Goal: Task Accomplishment & Management: Use online tool/utility

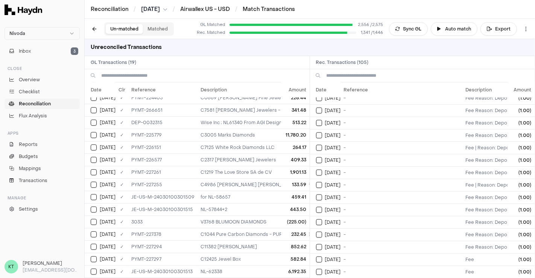
scroll to position [787, 0]
click at [180, 72] on input at bounding box center [202, 75] width 202 height 13
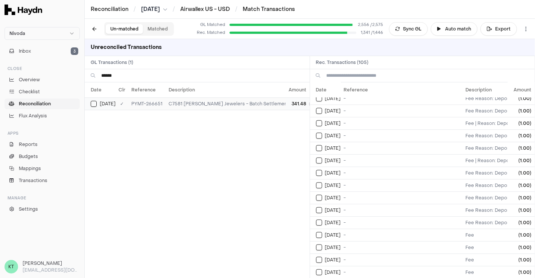
type input "*****"
click at [154, 103] on td "PYMT-266651" at bounding box center [146, 103] width 37 height 12
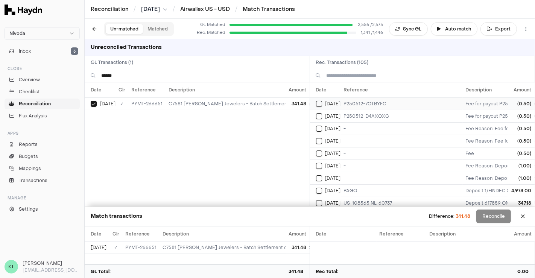
click at [359, 106] on td "P250512-7OTBYFC" at bounding box center [402, 103] width 122 height 12
type button "on"
click at [316, 113] on button "on" at bounding box center [319, 116] width 6 height 6
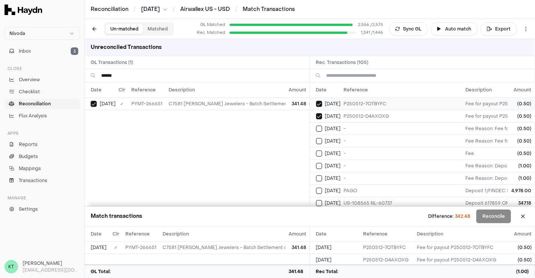
type button "on"
click at [316, 126] on button "on" at bounding box center [319, 129] width 6 height 6
type button "on"
click at [316, 138] on button "on" at bounding box center [319, 141] width 6 height 6
type button "on"
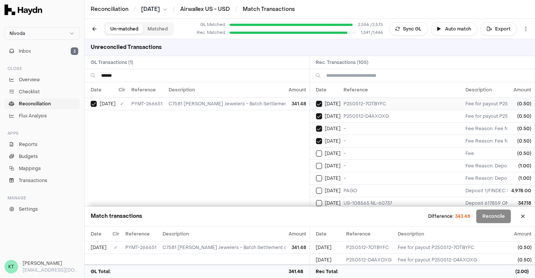
click at [316, 150] on button "on" at bounding box center [319, 153] width 6 height 6
type button "on"
click at [316, 163] on button "on" at bounding box center [319, 166] width 6 height 6
type button "on"
click at [316, 175] on button "on" at bounding box center [319, 178] width 6 height 6
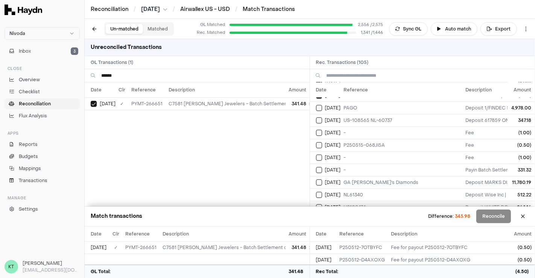
scroll to position [83, 0]
click at [358, 127] on td "-" at bounding box center [402, 132] width 122 height 12
click at [358, 140] on td "P250515-068JI5A" at bounding box center [402, 144] width 122 height 12
click at [359, 155] on td "-" at bounding box center [402, 157] width 122 height 12
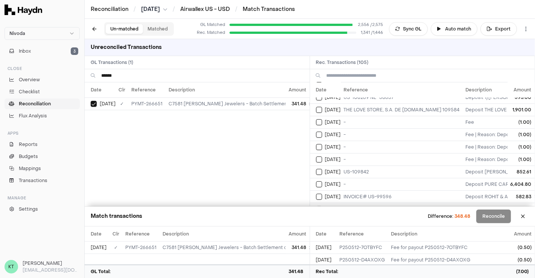
scroll to position [208, 0]
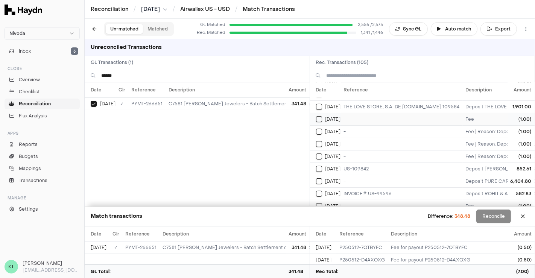
click at [360, 115] on td "-" at bounding box center [402, 119] width 122 height 12
type button "on"
click at [316, 129] on button "on" at bounding box center [319, 132] width 6 height 6
type button "on"
click at [316, 141] on button "on" at bounding box center [319, 144] width 6 height 6
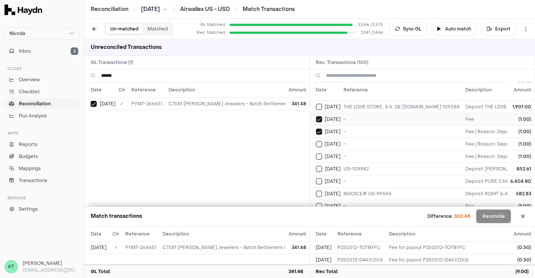
type button "on"
click at [316, 153] on button "on" at bounding box center [319, 156] width 6 height 6
type button "on"
click at [316, 166] on button "on" at bounding box center [319, 169] width 6 height 6
click at [340, 175] on td "[DATE]" at bounding box center [325, 181] width 31 height 12
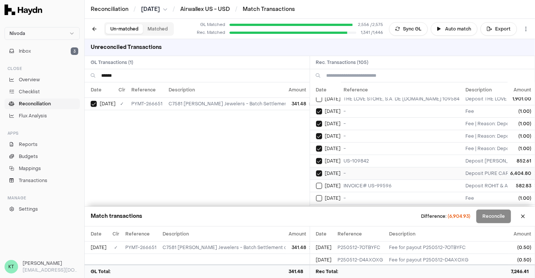
scroll to position [216, 0]
click at [337, 170] on span "[DATE]" at bounding box center [333, 173] width 16 height 6
click at [333, 158] on span "[DATE]" at bounding box center [333, 161] width 16 height 6
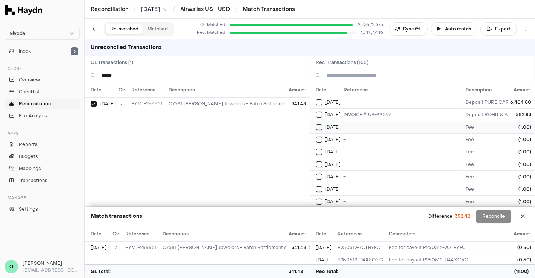
scroll to position [287, 0]
click at [352, 125] on td "-" at bounding box center [402, 126] width 122 height 12
type button "on"
click at [316, 136] on button "on" at bounding box center [319, 139] width 6 height 6
type button "on"
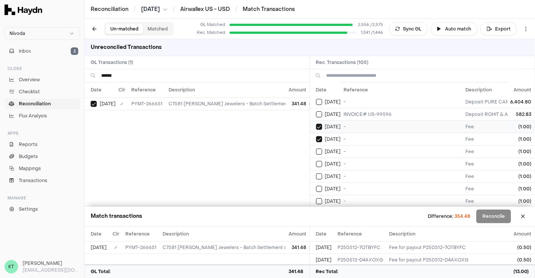
click at [316, 149] on button "on" at bounding box center [319, 152] width 6 height 6
type button "on"
click at [316, 161] on button "on" at bounding box center [319, 164] width 6 height 6
type button "on"
click at [316, 173] on button "on" at bounding box center [319, 176] width 6 height 6
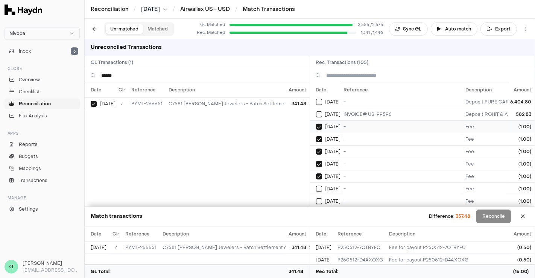
type button "on"
click at [316, 186] on button "on" at bounding box center [319, 189] width 6 height 6
type button "on"
click at [316, 198] on button "on" at bounding box center [319, 201] width 6 height 6
click at [526, 217] on button at bounding box center [523, 216] width 12 height 12
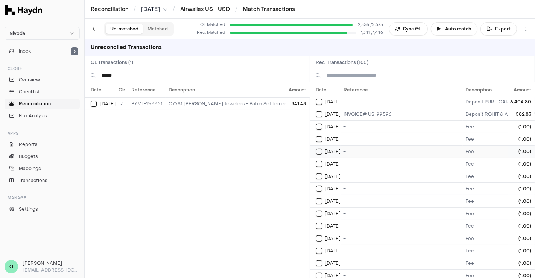
scroll to position [0, 0]
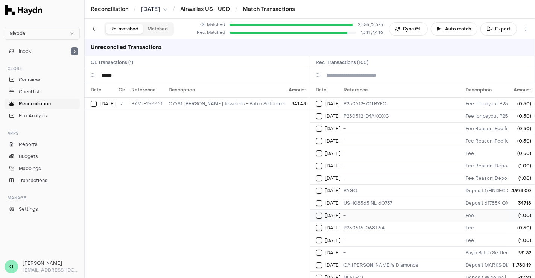
click at [375, 209] on td "-" at bounding box center [402, 215] width 122 height 12
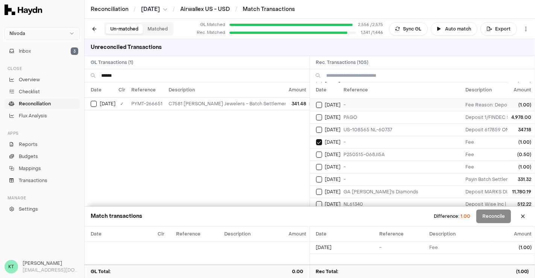
scroll to position [74, 0]
click at [379, 137] on td "-" at bounding box center [402, 141] width 122 height 12
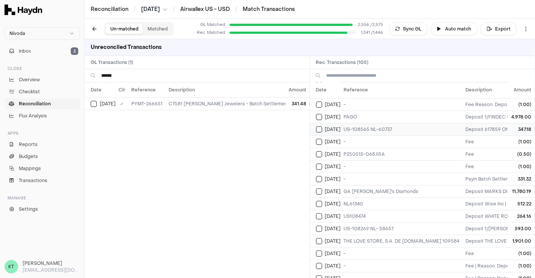
click at [367, 130] on td "US-108565 NL-60737" at bounding box center [402, 129] width 122 height 12
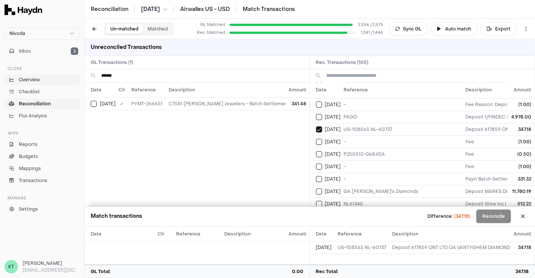
drag, startPoint x: 140, startPoint y: 76, endPoint x: 62, endPoint y: 83, distance: 78.1
click at [62, 83] on div "Nivoda Inbox 3 Close Overview Checklist Reconciliation Flux Analysis Apps Repor…" at bounding box center [267, 139] width 535 height 278
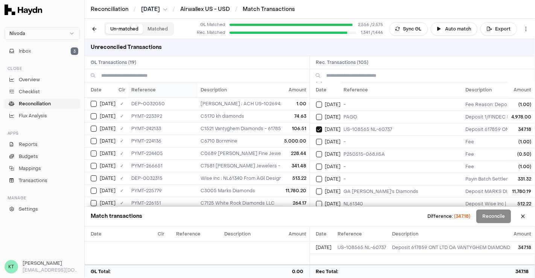
type input "*****"
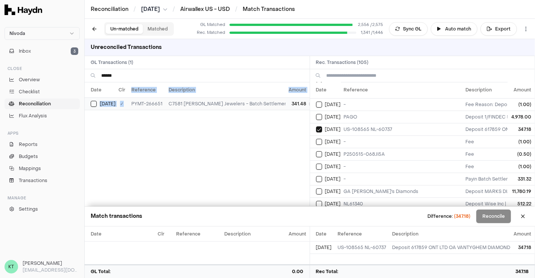
drag, startPoint x: 124, startPoint y: 94, endPoint x: 123, endPoint y: 102, distance: 8.7
click at [123, 102] on table "Date Clr Reference Description Amount [DATE] ✓ PYMT-266651 C7581 [PERSON_NAME] …" at bounding box center [252, 96] width 334 height 28
click at [123, 102] on td "✓" at bounding box center [121, 103] width 13 height 12
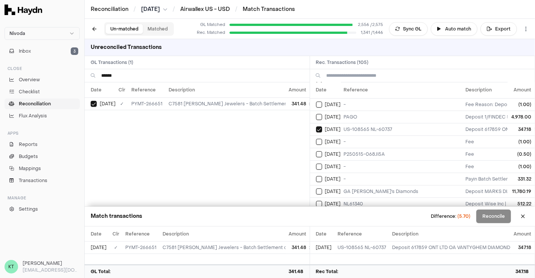
drag, startPoint x: 129, startPoint y: 75, endPoint x: 70, endPoint y: 72, distance: 59.5
click at [70, 72] on div "Nivoda Inbox 3 Close Overview Checklist Reconciliation Flux Analysis Apps Repor…" at bounding box center [267, 139] width 535 height 278
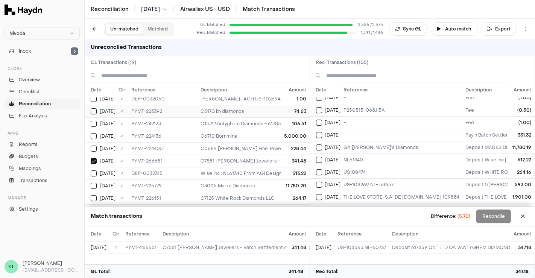
scroll to position [0, 0]
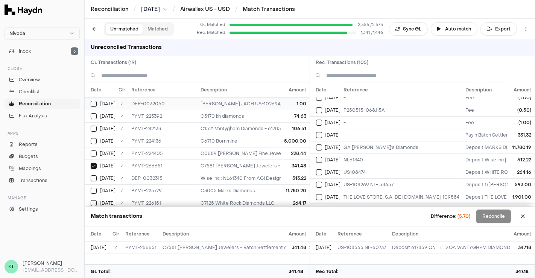
click at [180, 103] on td "DEP-0032050" at bounding box center [162, 103] width 69 height 12
click at [182, 118] on td "PYMT-223392" at bounding box center [162, 116] width 69 height 12
click at [181, 126] on td "PYMT-242133" at bounding box center [162, 128] width 69 height 12
click at [189, 120] on td "PYMT-223392" at bounding box center [162, 116] width 69 height 12
click at [189, 124] on td "PYMT-242133" at bounding box center [162, 128] width 69 height 12
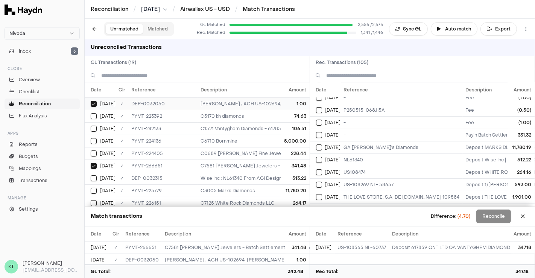
click at [188, 105] on td "DEP-0032050" at bounding box center [162, 103] width 69 height 12
click at [181, 168] on td "PYMT-266651" at bounding box center [162, 165] width 69 height 12
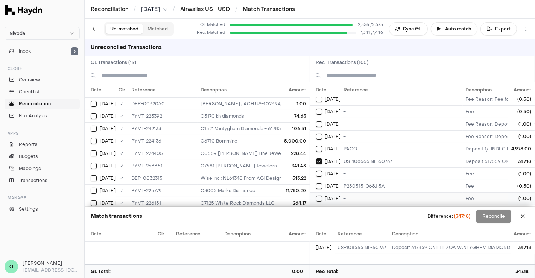
scroll to position [41, 0]
drag, startPoint x: 343, startPoint y: 152, endPoint x: 334, endPoint y: 150, distance: 8.7
click at [334, 150] on td "[DATE]" at bounding box center [325, 149] width 31 height 12
click at [335, 159] on span "[DATE]" at bounding box center [333, 162] width 16 height 6
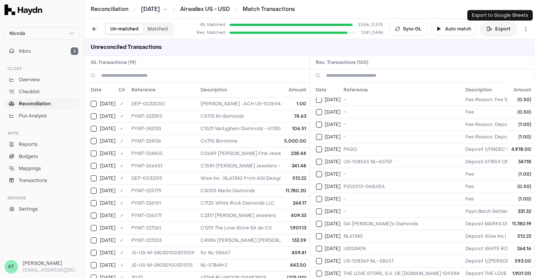
click at [499, 29] on button "Export" at bounding box center [498, 29] width 36 height 14
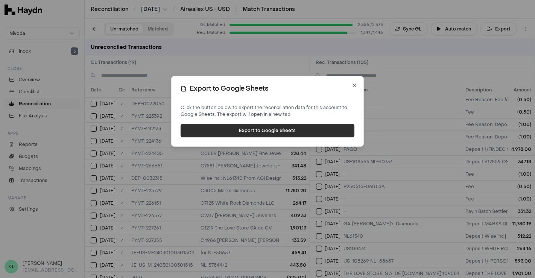
click at [255, 132] on button "Export to Google Sheets" at bounding box center [267, 131] width 174 height 14
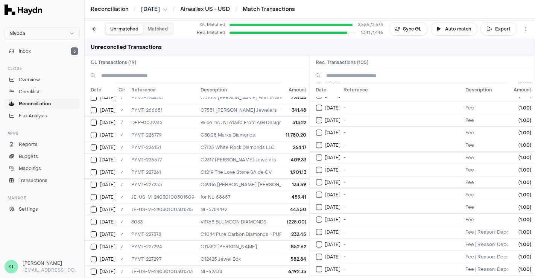
scroll to position [1110, 0]
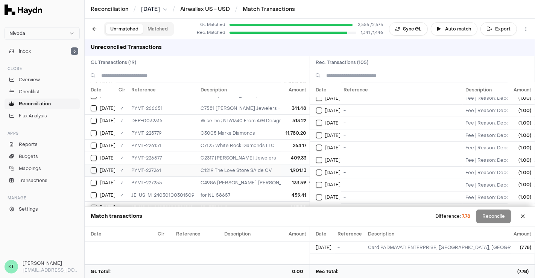
scroll to position [129, 0]
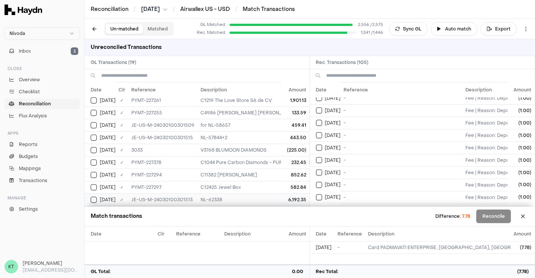
click at [265, 194] on td "NL-62338" at bounding box center [392, 199] width 391 height 12
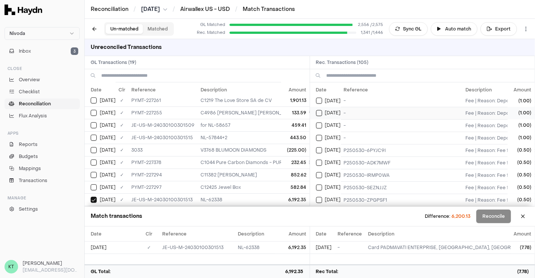
scroll to position [1181, 0]
click at [271, 168] on td "C11382 [PERSON_NAME]" at bounding box center [392, 174] width 391 height 12
click at [283, 182] on td "582.84" at bounding box center [295, 187] width 28 height 12
click at [263, 156] on td "C1044 Pure Carbon Diamonds - PURE CARBON DIAMONDS LTD; ; Pure Carbon Diamonds 6…" at bounding box center [392, 162] width 391 height 12
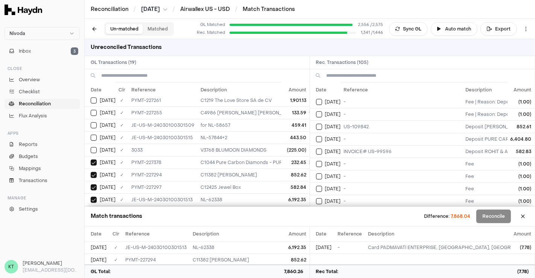
scroll to position [251, 0]
click at [391, 135] on td "-" at bounding box center [402, 138] width 122 height 12
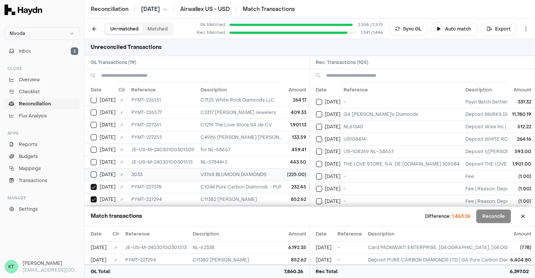
scroll to position [103, 0]
click at [247, 121] on td "C1219 The Love Store SA de CV" at bounding box center [392, 125] width 391 height 12
click at [247, 125] on td "C1219 The Love Store SA de CV" at bounding box center [392, 125] width 391 height 12
click at [244, 123] on td "C1219 The Love Store SA de CV" at bounding box center [392, 125] width 391 height 12
click at [366, 164] on td "THE LOVE STORE, S.A. DE [DOMAIN_NAME] 109584" at bounding box center [402, 164] width 122 height 12
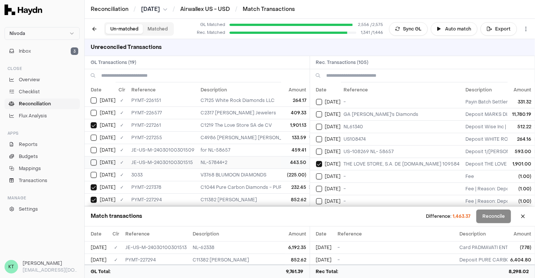
click at [262, 159] on td "NL-57844+2" at bounding box center [392, 162] width 391 height 12
click at [253, 147] on td "for NL-58657" at bounding box center [392, 150] width 391 height 12
click at [254, 136] on td "C4986 [PERSON_NAME] [PERSON_NAME] - 1/[PERSON_NAME] [PERSON_NAME]; [DEMOGRAPHIC…" at bounding box center [392, 137] width 391 height 12
click at [296, 171] on td "(225.00)" at bounding box center [295, 174] width 28 height 12
click at [520, 215] on button at bounding box center [523, 216] width 12 height 12
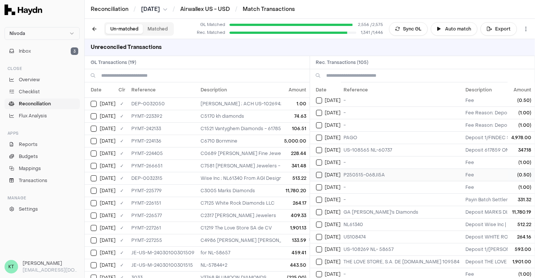
scroll to position [53, 0]
click at [251, 165] on td "C7581 [PERSON_NAME] Jewelers - Batch Settlement of 3 transactions; bat_20250517…" at bounding box center [392, 165] width 391 height 12
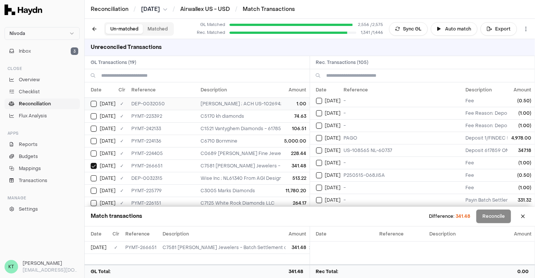
click at [259, 110] on td "C5170 kh diamonds" at bounding box center [392, 116] width 391 height 12
click at [519, 219] on button at bounding box center [523, 216] width 12 height 12
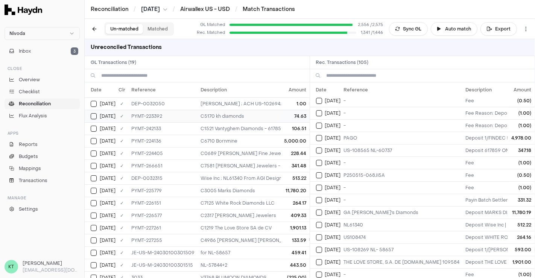
click at [164, 120] on td "PYMT-223392" at bounding box center [162, 116] width 69 height 12
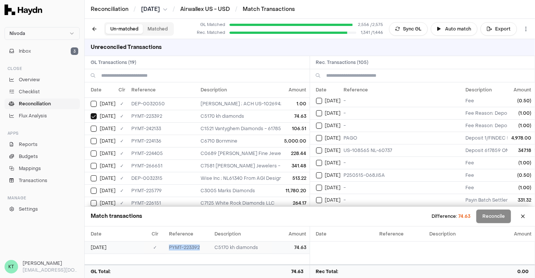
drag, startPoint x: 170, startPoint y: 247, endPoint x: 209, endPoint y: 247, distance: 39.1
click at [209, 247] on td "PYMT-223392" at bounding box center [188, 247] width 45 height 12
copy td "PYMT-223392"
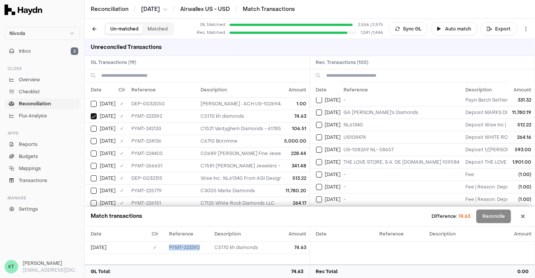
scroll to position [0, 0]
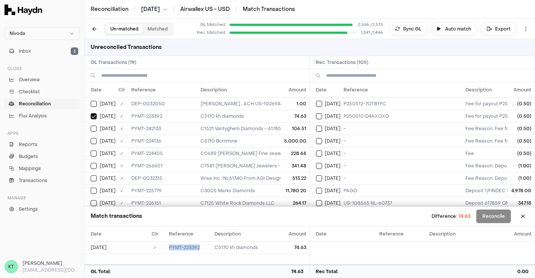
click at [155, 30] on button "Matched" at bounding box center [157, 29] width 29 height 10
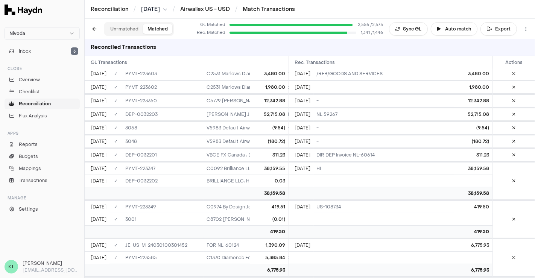
scroll to position [23783, 0]
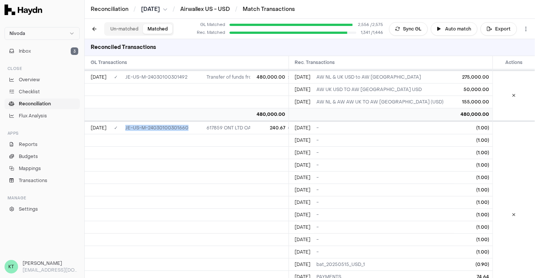
scroll to position [24068, 0]
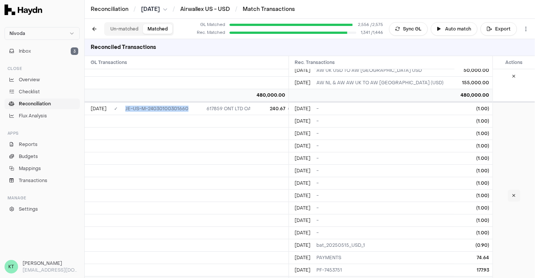
click at [512, 193] on icon at bounding box center [513, 195] width 3 height 5
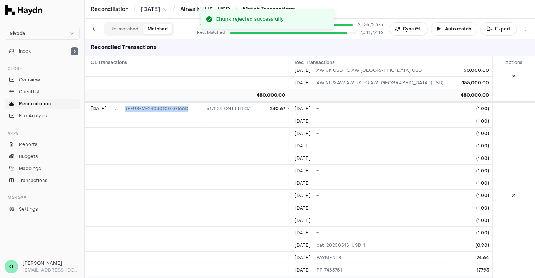
click at [124, 33] on button "Un-matched" at bounding box center [124, 29] width 37 height 10
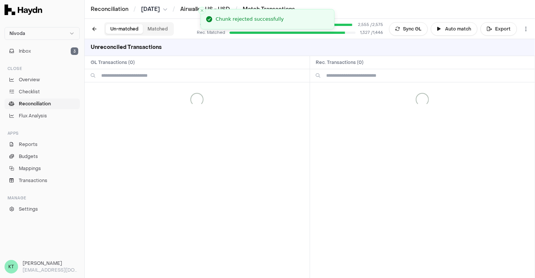
click at [130, 31] on button "Un-matched" at bounding box center [124, 29] width 37 height 10
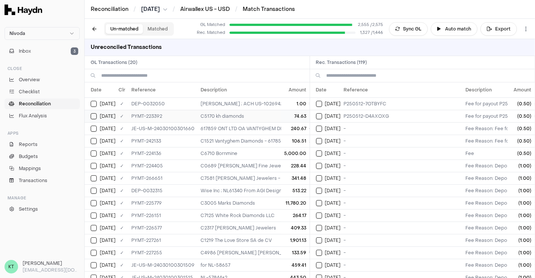
click at [262, 120] on td "C5170 kh diamonds" at bounding box center [392, 116] width 391 height 12
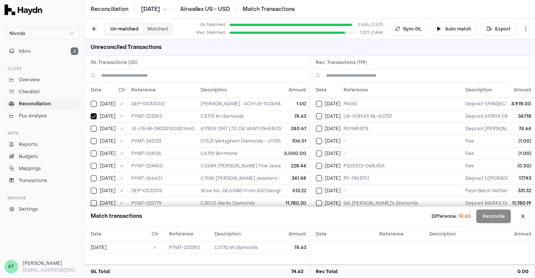
scroll to position [236, 0]
click at [403, 126] on td "PAYMENTS" at bounding box center [402, 128] width 122 height 12
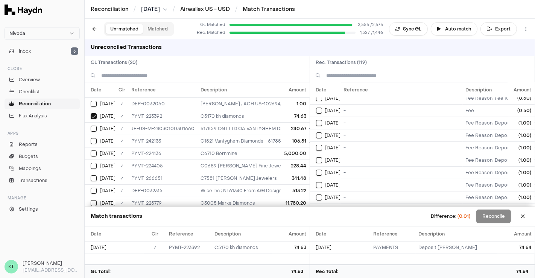
scroll to position [0, 0]
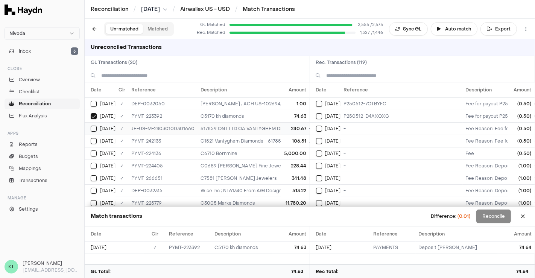
click at [220, 131] on td "617859 ONT LTD OA VANTYGHEM DIAMOND; US-108565 NL-60737; Vantyghem Diamonds 347…" at bounding box center [392, 128] width 391 height 12
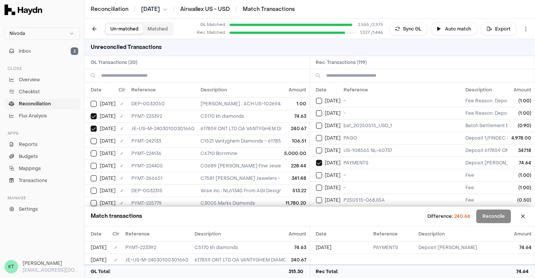
scroll to position [196, 0]
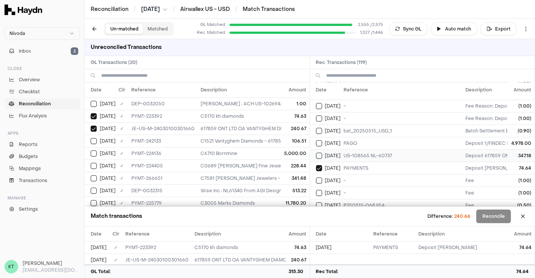
click at [352, 152] on td "US-108565 NL-60737" at bounding box center [402, 155] width 122 height 12
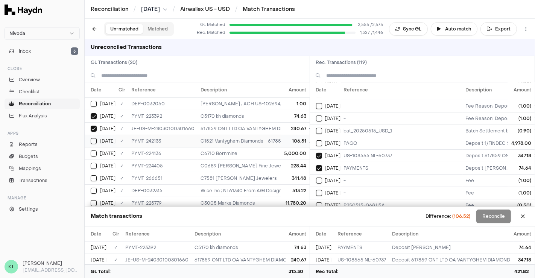
click at [220, 137] on td "C1521 Vantyghem Diamonds - 617859 ONT LTD OA VANTYGHEM DIAMOND; US-108565 NL-60…" at bounding box center [392, 141] width 391 height 12
click at [352, 141] on td "PAGO" at bounding box center [402, 143] width 122 height 12
click at [275, 154] on td "C6710 Bornmine" at bounding box center [392, 153] width 391 height 12
click at [359, 137] on td "PAGO" at bounding box center [402, 143] width 122 height 12
click at [271, 153] on td "C6710 Bornmine" at bounding box center [392, 153] width 391 height 12
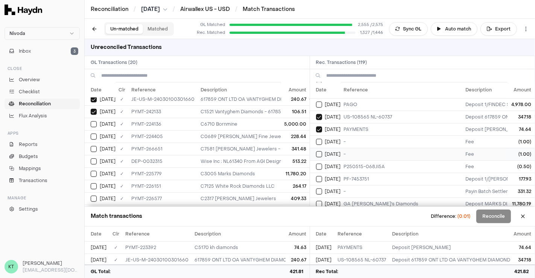
scroll to position [290, 0]
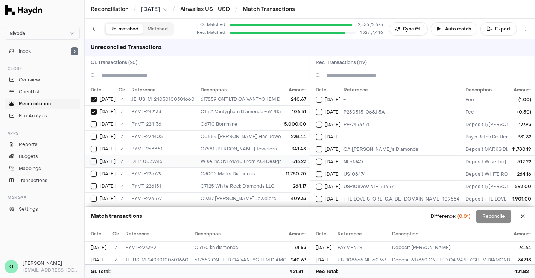
click at [295, 162] on td "513.22" at bounding box center [295, 161] width 28 height 12
click at [345, 155] on td "NL61340" at bounding box center [402, 161] width 122 height 12
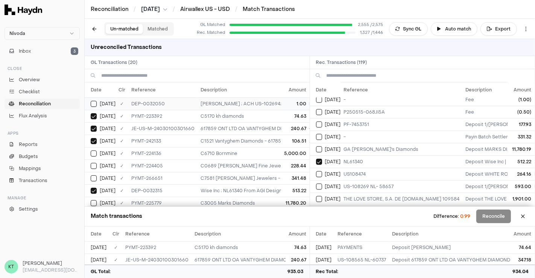
click at [258, 99] on td "[PERSON_NAME] ; ACH US-102694; [PERSON_NAME]" at bounding box center [392, 103] width 391 height 12
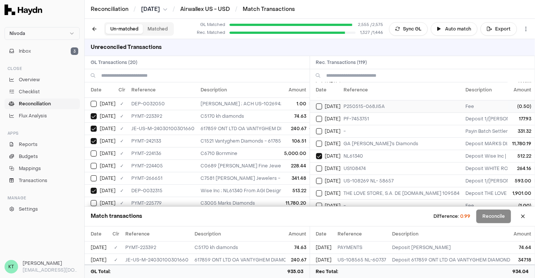
click at [369, 103] on td "P250515-068JI5A" at bounding box center [402, 106] width 122 height 12
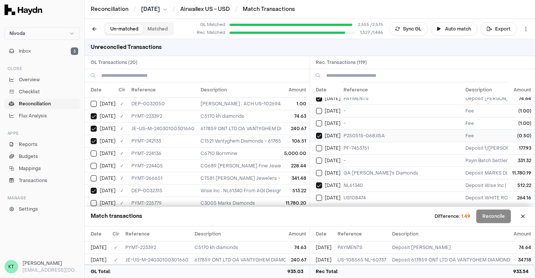
scroll to position [265, 0]
click at [368, 118] on td "-" at bounding box center [402, 124] width 122 height 12
click at [368, 130] on td "P250515-068JI5A" at bounding box center [402, 136] width 122 height 12
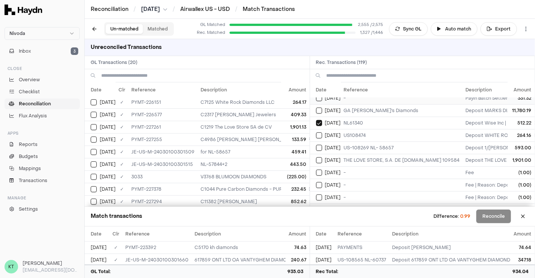
scroll to position [340, 0]
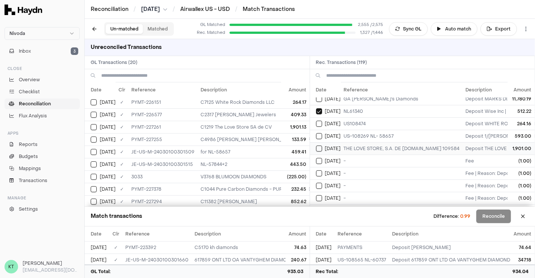
click at [341, 147] on td "[DATE]" at bounding box center [325, 148] width 31 height 12
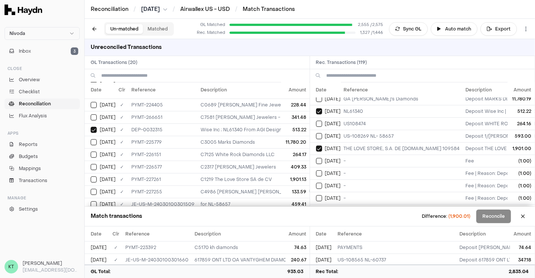
scroll to position [59, 0]
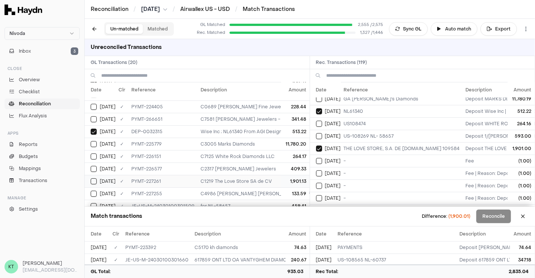
click at [263, 175] on td "C1219 The Love Store SA de CV" at bounding box center [392, 181] width 391 height 12
click at [368, 158] on td "-" at bounding box center [402, 161] width 122 height 12
click at [344, 155] on td "-" at bounding box center [402, 161] width 122 height 12
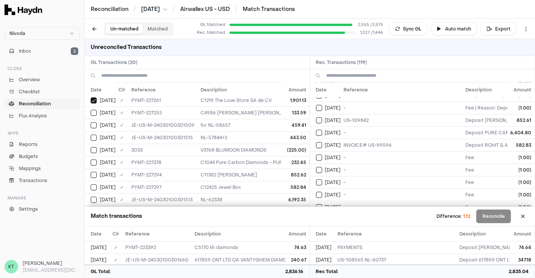
scroll to position [411, 0]
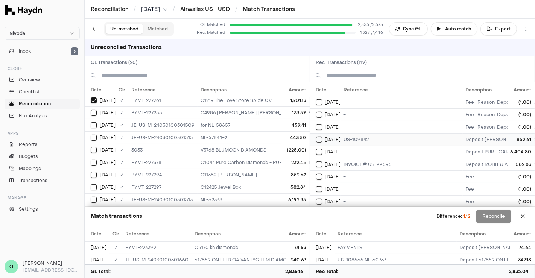
click at [353, 133] on td "US-109842" at bounding box center [402, 139] width 122 height 12
click at [284, 168] on td "852.62" at bounding box center [295, 174] width 28 height 12
click at [283, 181] on td "582.84" at bounding box center [295, 187] width 28 height 12
click at [369, 158] on td "INVOICE# US-99596" at bounding box center [402, 164] width 122 height 12
click at [288, 194] on td "6,192.35" at bounding box center [295, 199] width 28 height 12
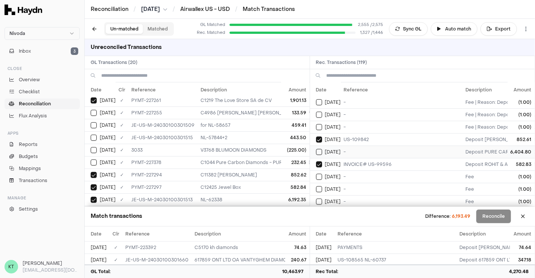
click at [348, 148] on td "-" at bounding box center [402, 152] width 122 height 12
click at [281, 157] on td "232.45" at bounding box center [295, 162] width 28 height 12
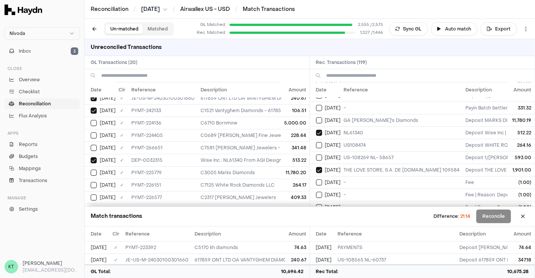
scroll to position [318, 0]
click at [346, 141] on td "US108474" at bounding box center [402, 145] width 122 height 12
click at [273, 132] on td "C0689 [PERSON_NAME] Fine Jewelry" at bounding box center [392, 135] width 391 height 12
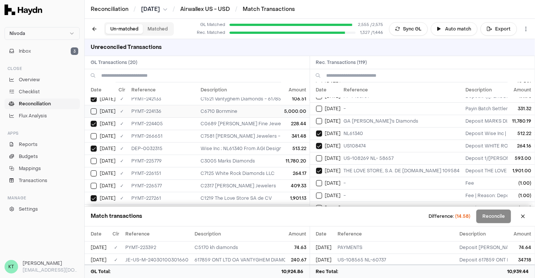
scroll to position [44, 0]
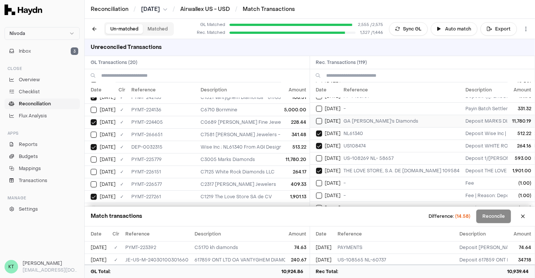
click at [333, 118] on span "[DATE]" at bounding box center [333, 121] width 16 height 6
click at [287, 165] on td "264.17" at bounding box center [295, 171] width 28 height 12
click at [281, 167] on td "264.17" at bounding box center [295, 171] width 28 height 12
click at [281, 162] on td "11,780.20" at bounding box center [295, 159] width 28 height 12
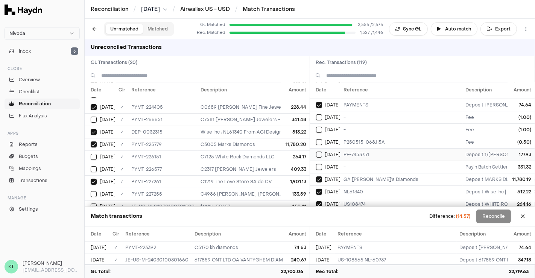
scroll to position [260, 0]
click at [406, 160] on td "-" at bounding box center [402, 166] width 122 height 12
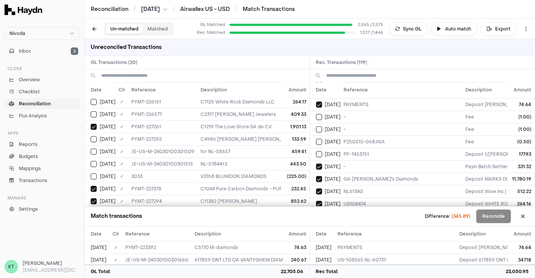
scroll to position [114, 0]
click at [281, 137] on td "133.59" at bounding box center [295, 138] width 28 height 12
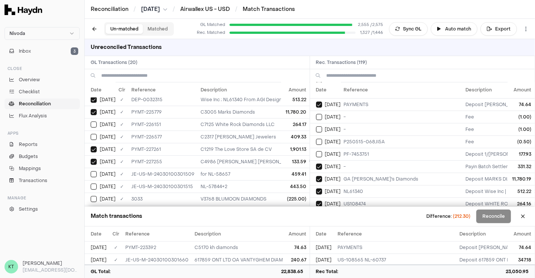
scroll to position [91, 0]
click at [272, 124] on td "C7125 White Rock Diamonds LLC" at bounding box center [392, 124] width 391 height 12
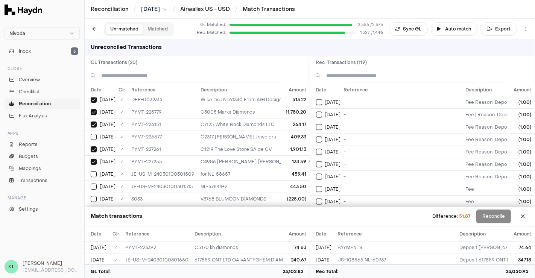
scroll to position [1014, 0]
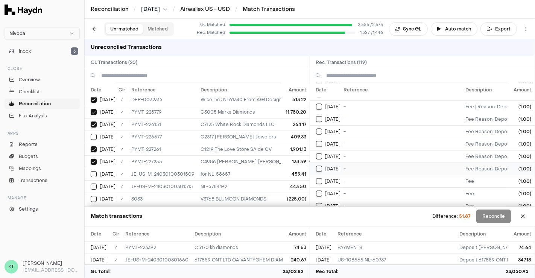
click at [371, 162] on td "-" at bounding box center [402, 168] width 122 height 12
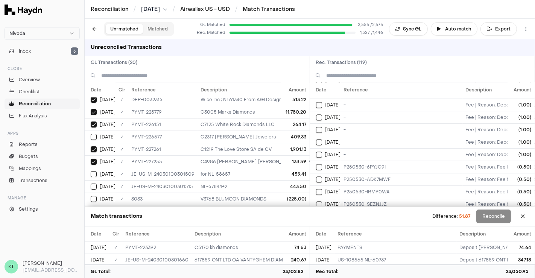
scroll to position [1353, 0]
click at [359, 209] on td "-" at bounding box center [402, 215] width 122 height 12
click at [291, 194] on td "(225.00)" at bounding box center [295, 199] width 28 height 12
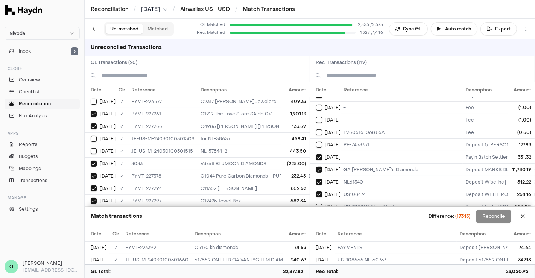
scroll to position [268, 0]
click at [347, 139] on td "PF-7453751" at bounding box center [402, 145] width 122 height 12
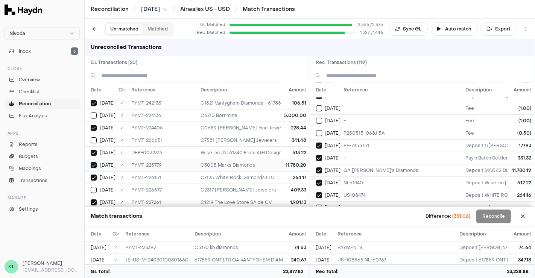
scroll to position [37, 0]
click at [254, 140] on td "C7581 [PERSON_NAME] Jewelers - Batch Settlement of 3 transactions; bat_20250517…" at bounding box center [392, 141] width 391 height 12
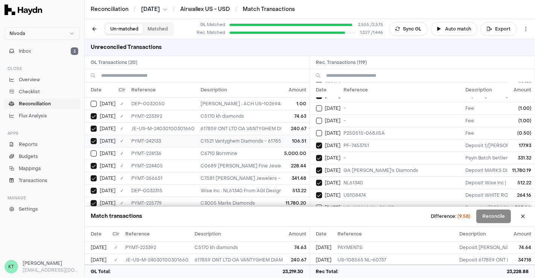
scroll to position [136, 0]
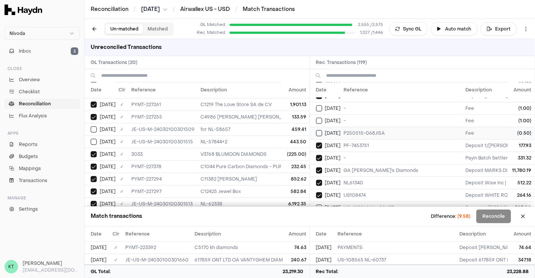
click at [336, 130] on span "[DATE]" at bounding box center [333, 133] width 16 height 6
click at [333, 118] on span "[DATE]" at bounding box center [333, 121] width 16 height 6
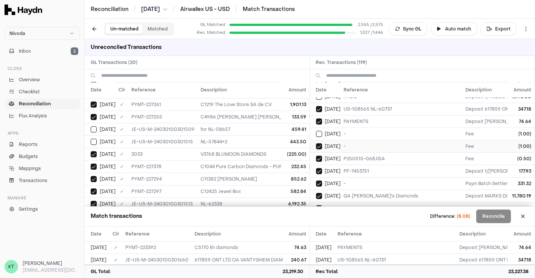
scroll to position [243, 0]
click at [338, 132] on span "[DATE]" at bounding box center [333, 134] width 16 height 6
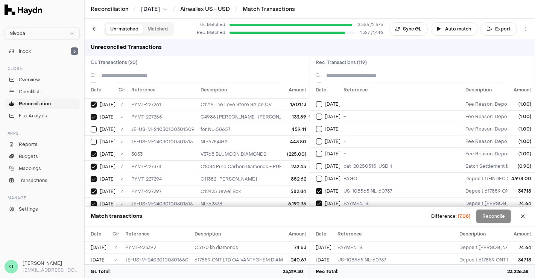
scroll to position [161, 0]
click at [353, 135] on td "-" at bounding box center [402, 141] width 122 height 12
click at [356, 165] on td "bat_20250515_USD_1" at bounding box center [402, 166] width 122 height 12
click at [356, 150] on td "-" at bounding box center [402, 154] width 122 height 12
click at [358, 130] on td "-" at bounding box center [402, 129] width 122 height 12
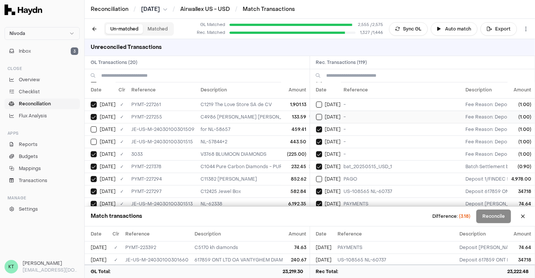
click at [353, 116] on td "-" at bounding box center [402, 117] width 122 height 12
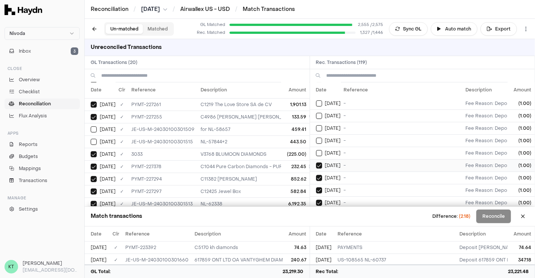
scroll to position [111, 0]
click at [353, 147] on td "-" at bounding box center [402, 153] width 122 height 12
click at [350, 139] on td "-" at bounding box center [402, 141] width 122 height 12
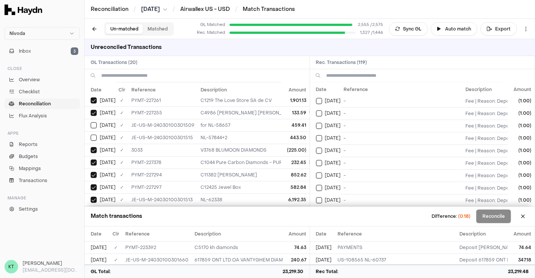
scroll to position [1353, 0]
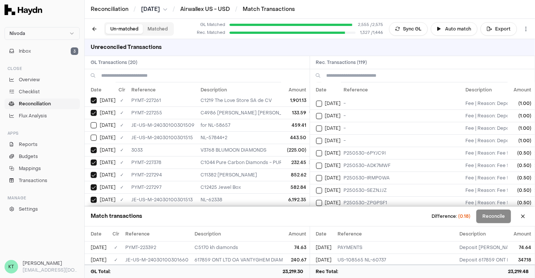
click at [343, 209] on td "-" at bounding box center [402, 215] width 122 height 12
click at [364, 184] on td "P250530-SEZNJJZ" at bounding box center [402, 190] width 122 height 12
click at [362, 171] on td "P250530-IRMP0WA" at bounding box center [402, 177] width 122 height 12
click at [358, 159] on td "P250530-ADK7MWF" at bounding box center [402, 165] width 122 height 12
click at [355, 159] on td "P250530-ADK7MWF" at bounding box center [402, 165] width 122 height 12
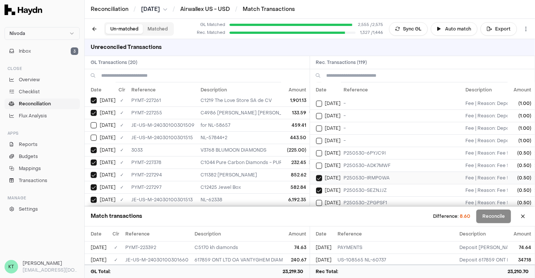
click at [355, 171] on td "P250530-IRMP0WA" at bounding box center [402, 177] width 122 height 12
click at [355, 184] on td "P250530-SEZNJJZ" at bounding box center [402, 190] width 122 height 12
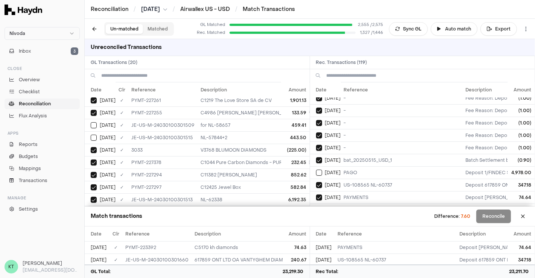
scroll to position [167, 0]
click at [357, 154] on td "bat_20250515_USD_1" at bounding box center [402, 160] width 122 height 12
click at [352, 143] on td "-" at bounding box center [402, 148] width 122 height 12
click at [347, 129] on td "-" at bounding box center [402, 135] width 122 height 12
click at [345, 117] on td "-" at bounding box center [402, 123] width 122 height 12
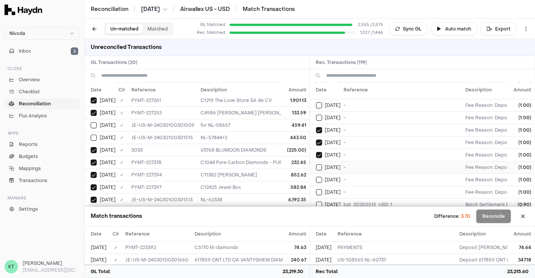
scroll to position [122, 0]
click at [345, 130] on td "-" at bounding box center [402, 130] width 122 height 12
click at [346, 141] on td "-" at bounding box center [402, 142] width 122 height 12
click at [346, 149] on td "-" at bounding box center [402, 155] width 122 height 12
click at [525, 217] on button at bounding box center [523, 216] width 12 height 12
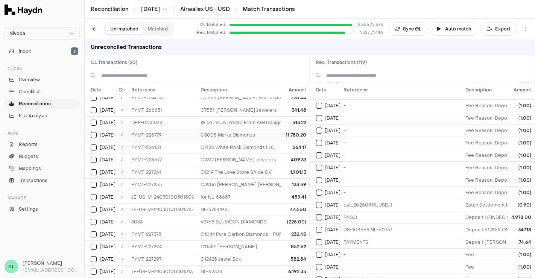
scroll to position [0, 0]
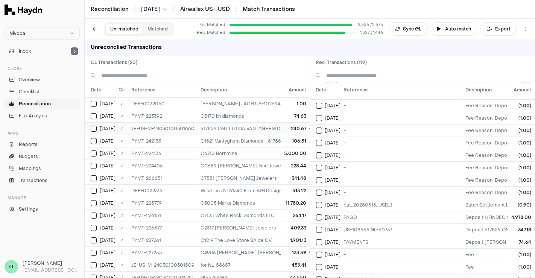
click at [259, 129] on td "617859 ONT LTD OA VANTYGHEM DIAMOND; US-108565 NL-60737; Vantyghem Diamonds 347…" at bounding box center [392, 128] width 391 height 12
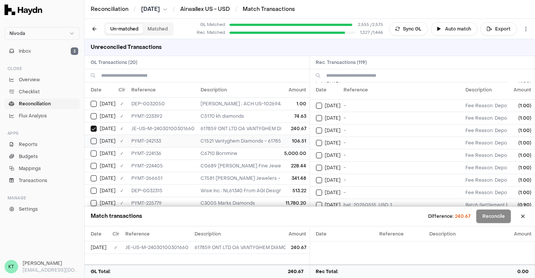
click at [260, 143] on td "C1521 Vantyghem Diamonds - 617859 ONT LTD OA VANTYGHEM DIAMOND; US-108565 NL-60…" at bounding box center [392, 141] width 391 height 12
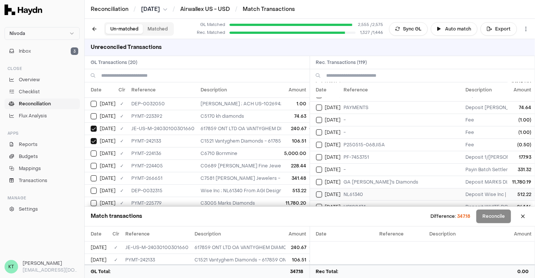
scroll to position [247, 0]
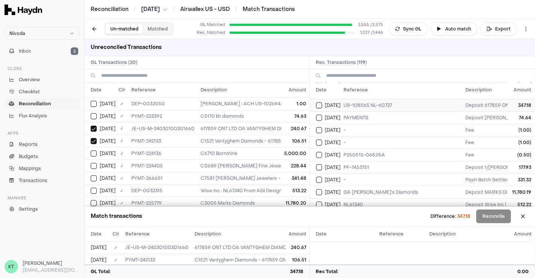
click at [390, 99] on td "US-108565 NL-60737" at bounding box center [402, 105] width 122 height 12
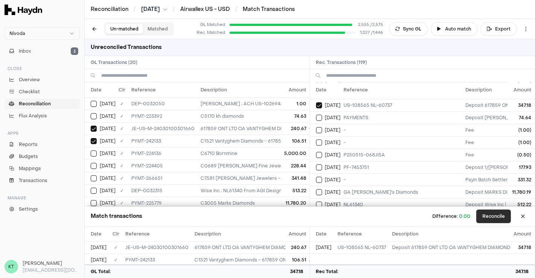
click at [490, 215] on button "Reconcile" at bounding box center [493, 216] width 35 height 14
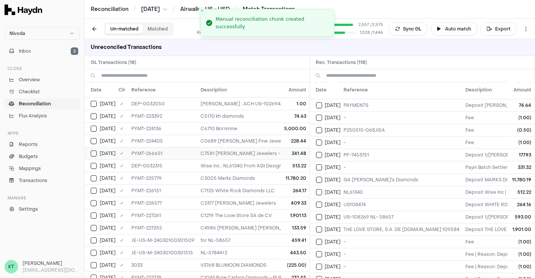
click at [225, 151] on td "C7581 [PERSON_NAME] Jewelers - Batch Settlement of 3 transactions; bat_20250517…" at bounding box center [392, 153] width 391 height 12
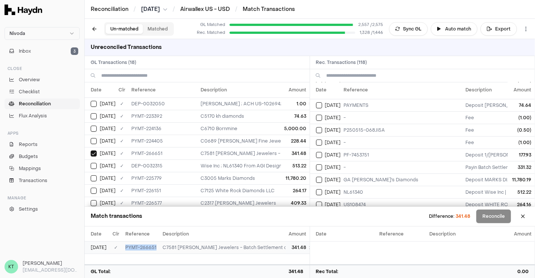
drag, startPoint x: 124, startPoint y: 246, endPoint x: 155, endPoint y: 247, distance: 30.9
click at [155, 247] on td "PYMT-266651" at bounding box center [140, 247] width 37 height 12
copy td "PYMT-266651"
click at [132, 153] on td "PYMT-266651" at bounding box center [162, 153] width 69 height 12
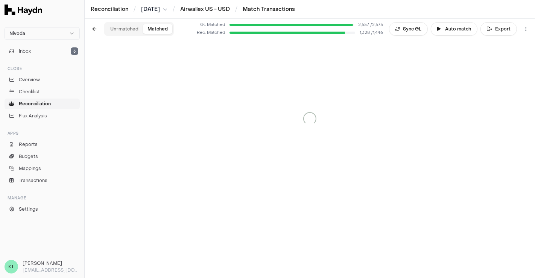
click at [155, 25] on button "Matched" at bounding box center [157, 29] width 29 height 10
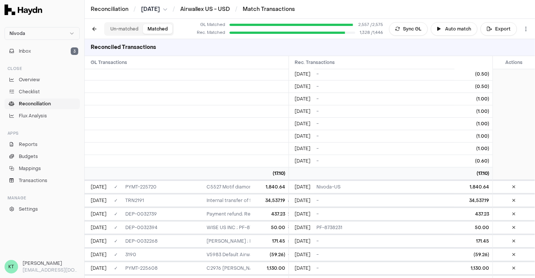
scroll to position [25953, 0]
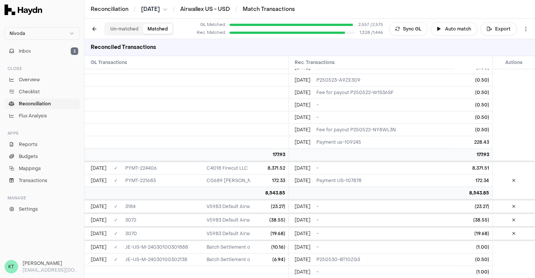
scroll to position [26085, 0]
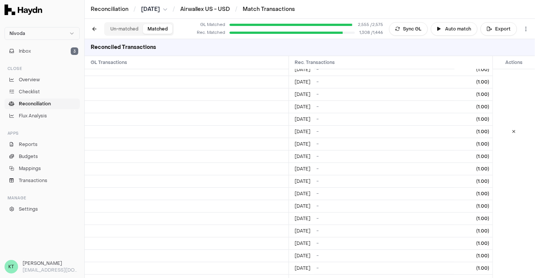
scroll to position [25882, 0]
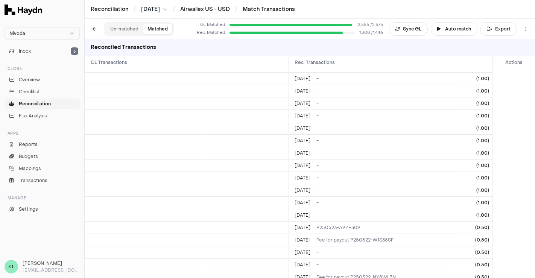
click at [129, 26] on button "Un-matched" at bounding box center [124, 29] width 37 height 10
click at [130, 26] on button "Un-matched" at bounding box center [124, 29] width 37 height 10
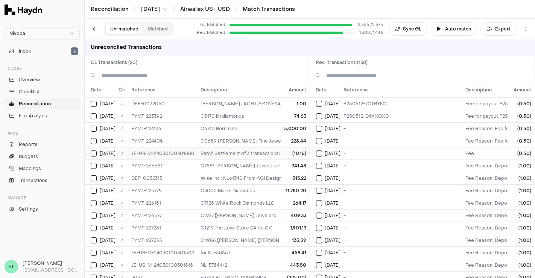
click at [250, 151] on td "Batch Settlement of 3 transactions; bat_20250517_USD_1 331.32" at bounding box center [392, 153] width 391 height 12
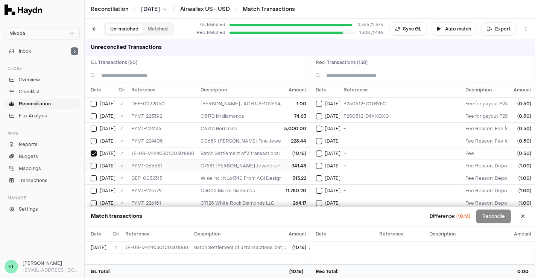
click at [256, 169] on td "C7581 [PERSON_NAME] Jewelers - Batch Settlement of 3 transactions; bat_20250517…" at bounding box center [392, 165] width 391 height 12
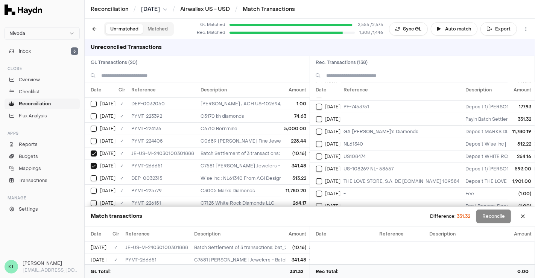
scroll to position [276, 0]
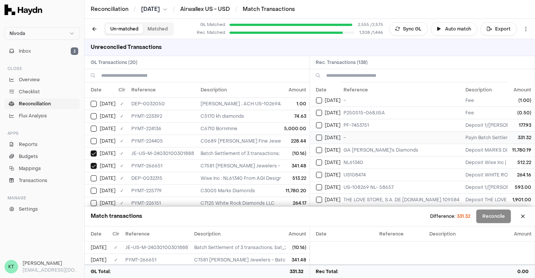
click at [388, 134] on td "-" at bounding box center [402, 137] width 122 height 12
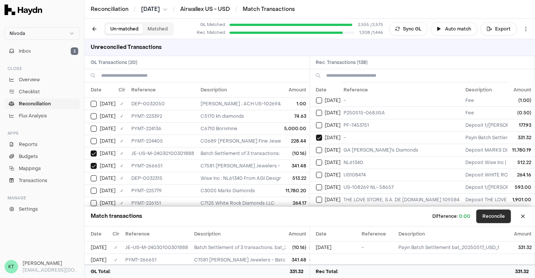
click at [503, 215] on button "Reconcile" at bounding box center [493, 216] width 35 height 14
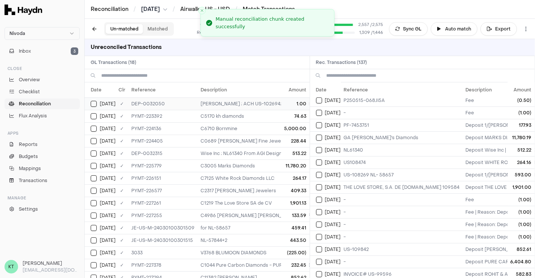
click at [247, 108] on td "[PERSON_NAME] ; ACH US-102694; [PERSON_NAME]" at bounding box center [392, 103] width 391 height 12
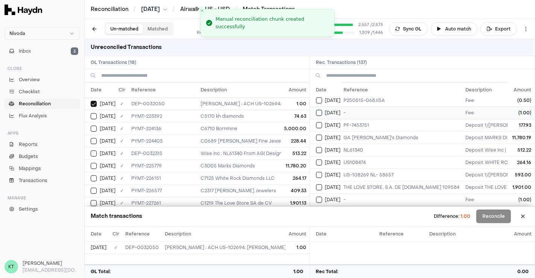
click at [352, 111] on td "-" at bounding box center [402, 112] width 122 height 12
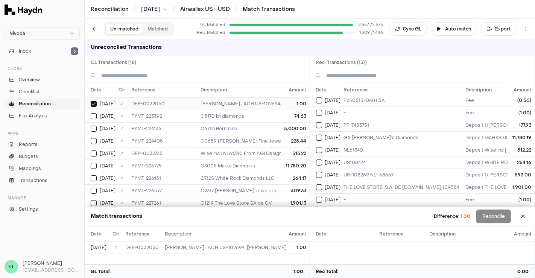
click at [281, 106] on td "1.00" at bounding box center [295, 103] width 28 height 12
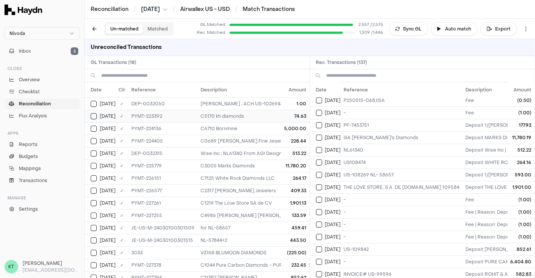
click at [284, 115] on td "74.63" at bounding box center [295, 116] width 28 height 12
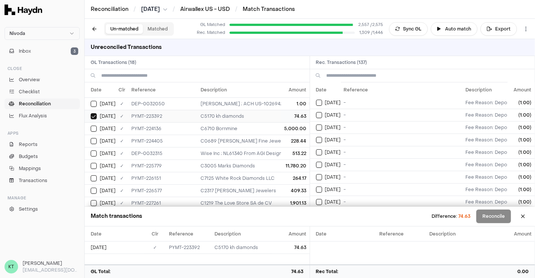
scroll to position [88, 0]
click at [243, 117] on td "C5170 kh diamonds" at bounding box center [392, 116] width 391 height 12
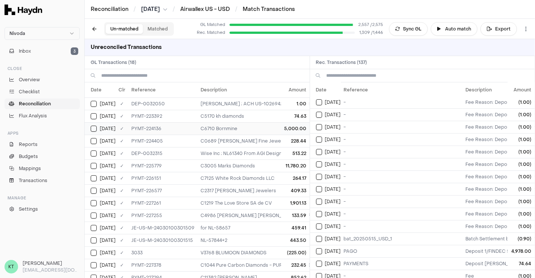
click at [273, 127] on td "C6710 Bornmine" at bounding box center [392, 128] width 391 height 12
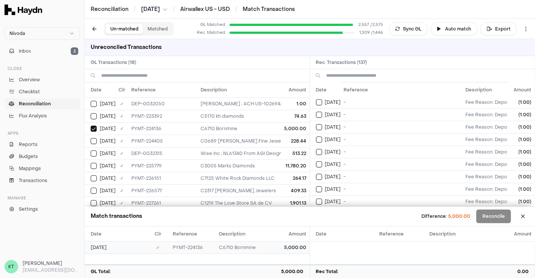
click at [173, 247] on td "PYMT-224136" at bounding box center [193, 247] width 46 height 12
drag, startPoint x: 173, startPoint y: 247, endPoint x: 204, endPoint y: 247, distance: 30.8
click at [204, 247] on td "PYMT-224136" at bounding box center [193, 247] width 46 height 12
copy td "PYMT-224136"
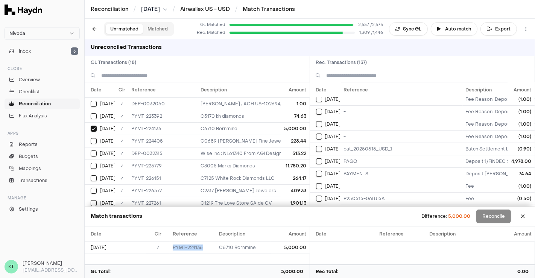
scroll to position [179, 0]
click at [377, 158] on td "PAGO" at bounding box center [402, 161] width 122 height 12
click at [374, 135] on td "-" at bounding box center [402, 136] width 122 height 12
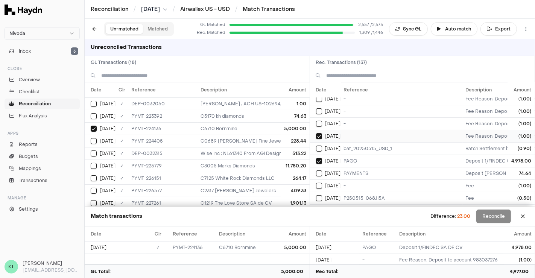
click at [374, 135] on td "-" at bounding box center [402, 136] width 122 height 12
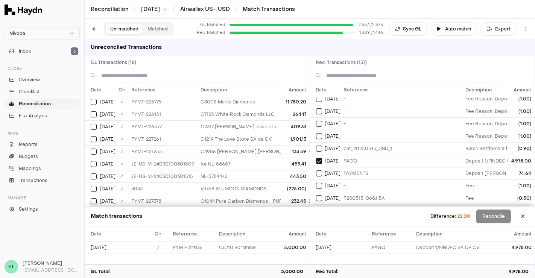
scroll to position [82, 0]
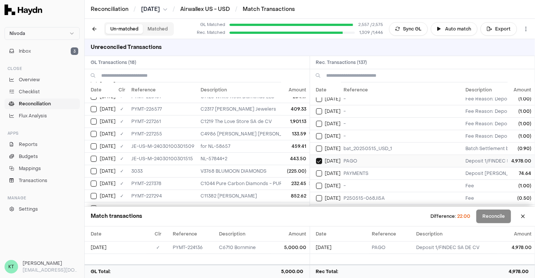
click at [331, 155] on td "[DATE]" at bounding box center [325, 161] width 31 height 12
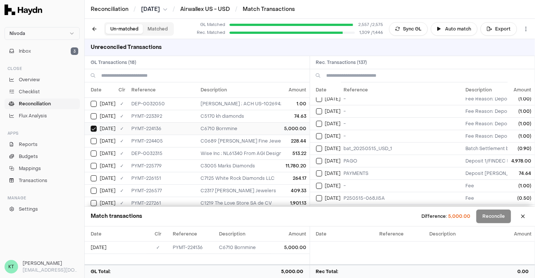
click at [216, 129] on td "C6710 Bornmine" at bounding box center [392, 128] width 391 height 12
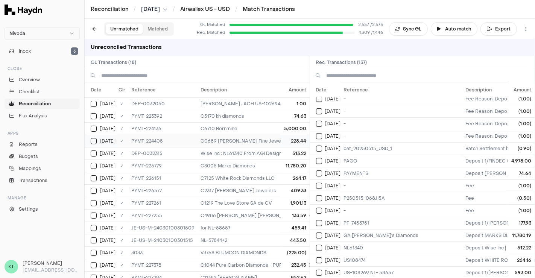
click at [249, 138] on td "C0689 [PERSON_NAME] Fine Jewelry" at bounding box center [392, 141] width 391 height 12
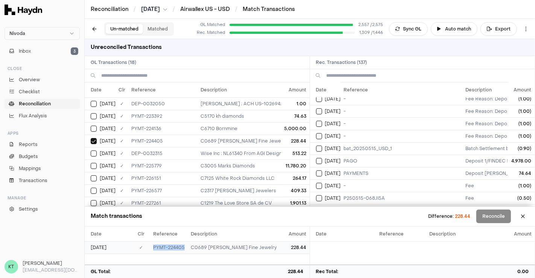
drag, startPoint x: 158, startPoint y: 247, endPoint x: 190, endPoint y: 247, distance: 32.3
click at [188, 247] on td "PYMT-224405" at bounding box center [169, 247] width 38 height 12
copy td "PYMT-224405"
click at [380, 167] on td "PAYMENTS" at bounding box center [402, 173] width 122 height 12
click at [282, 112] on td "74.63" at bounding box center [295, 116] width 28 height 12
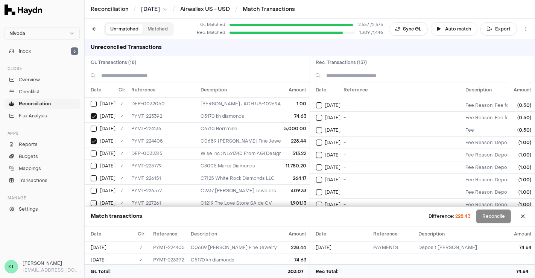
scroll to position [19, 0]
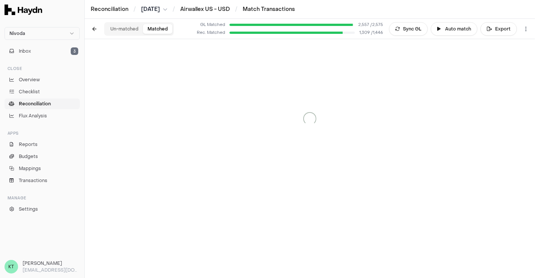
click at [164, 27] on button "Matched" at bounding box center [157, 29] width 29 height 10
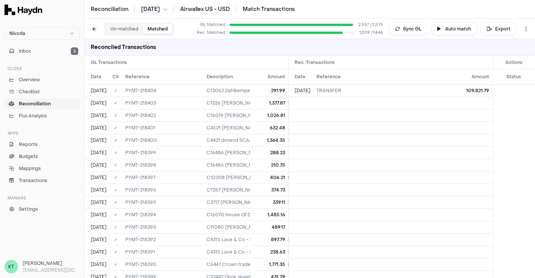
scroll to position [25785, 0]
